Goal: Navigation & Orientation: Find specific page/section

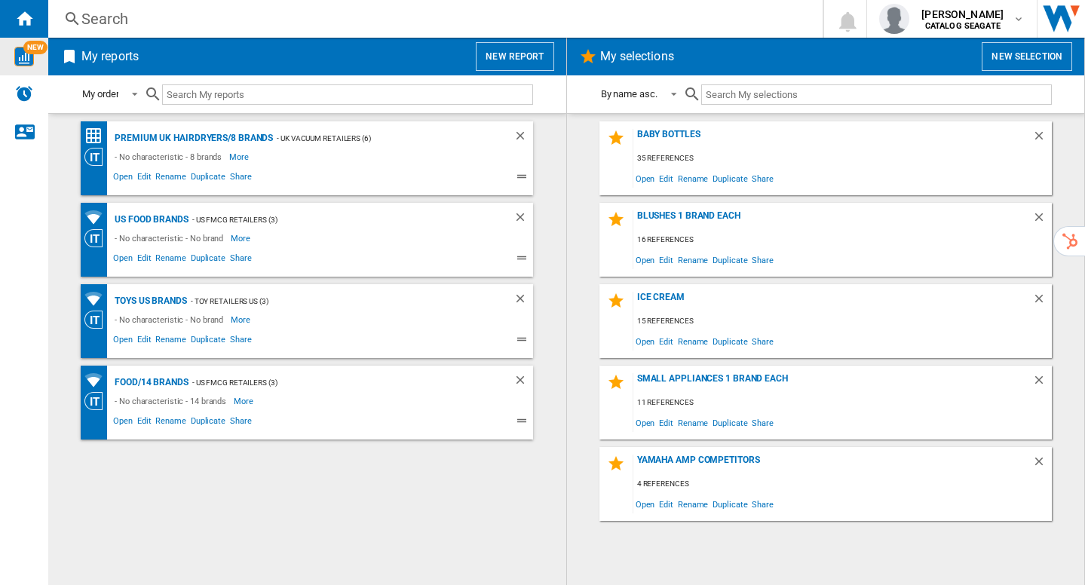
click at [43, 66] on div "NEW" at bounding box center [24, 57] width 48 height 38
click at [25, 70] on div "NEW" at bounding box center [24, 57] width 48 height 38
